Goal: Find specific page/section

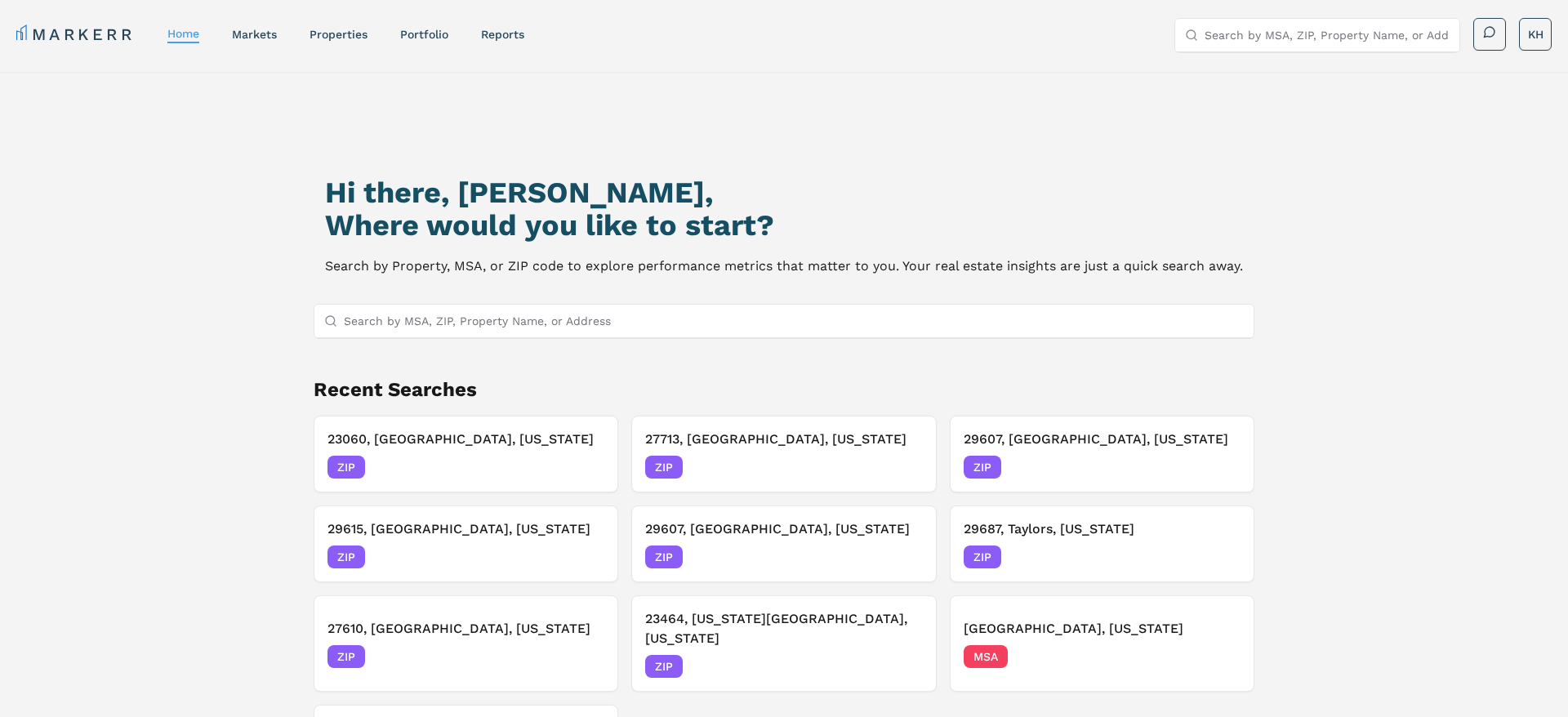
click at [445, 327] on input "Search by MSA, ZIP, Property Name, or Address" at bounding box center [794, 321] width 900 height 33
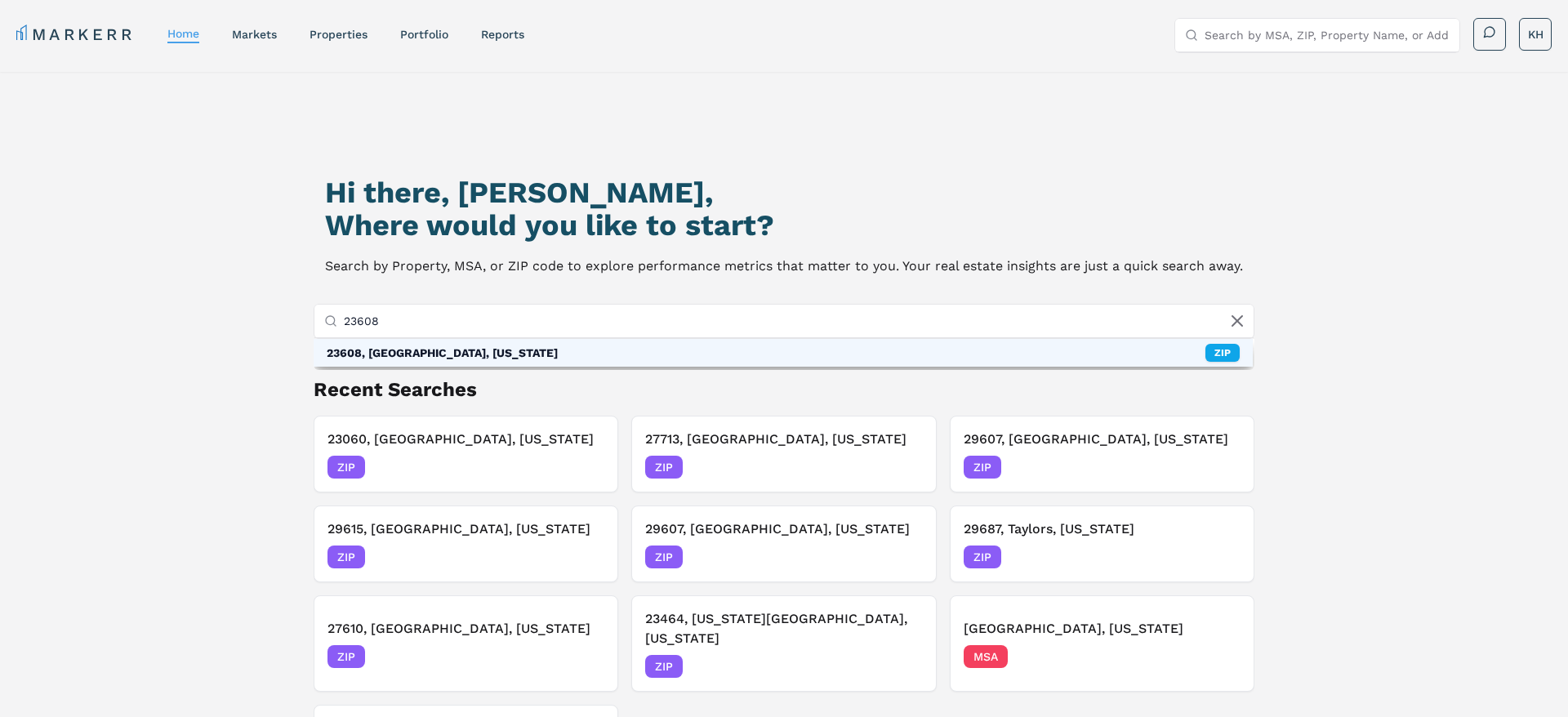
type input "23608"
click at [410, 353] on div "23608, Newport News, Virginia" at bounding box center [442, 352] width 231 height 16
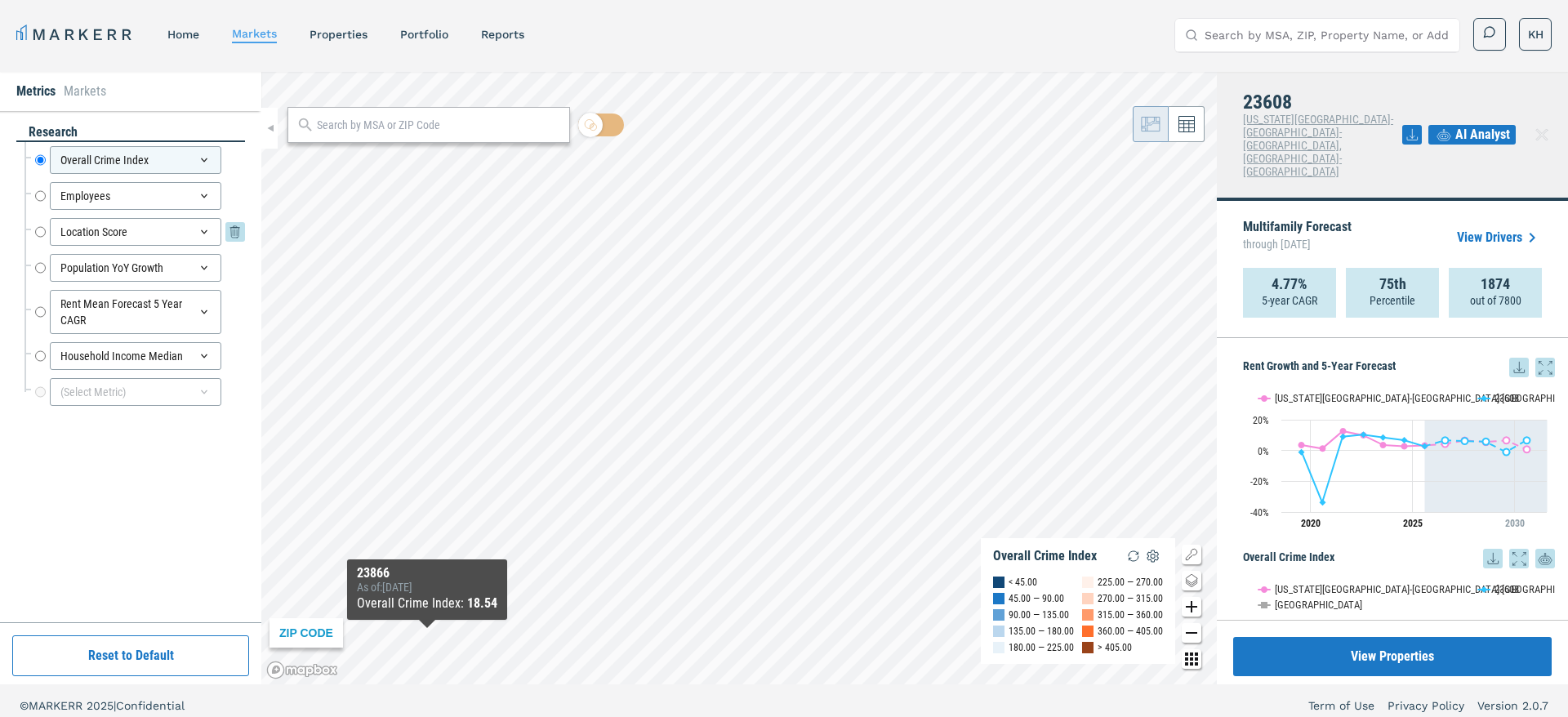
click at [42, 232] on input "Location Score" at bounding box center [40, 232] width 10 height 27
radio input "false"
radio input "true"
